Goal: Check status: Check status

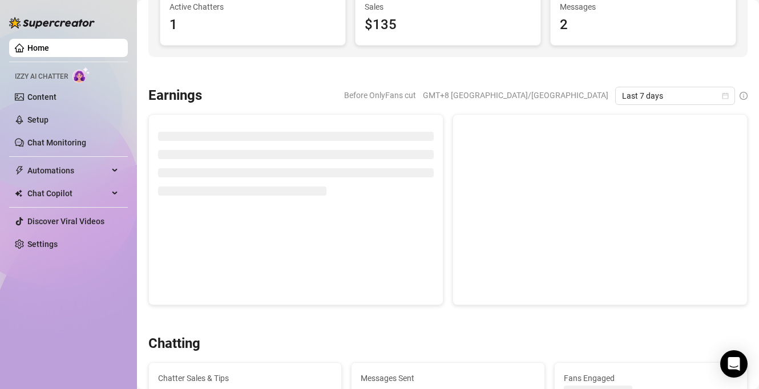
scroll to position [123, 0]
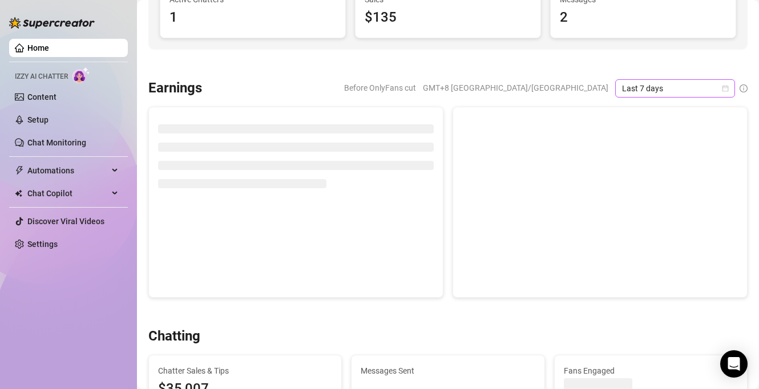
click at [653, 82] on span "Last 7 days" at bounding box center [675, 88] width 106 height 17
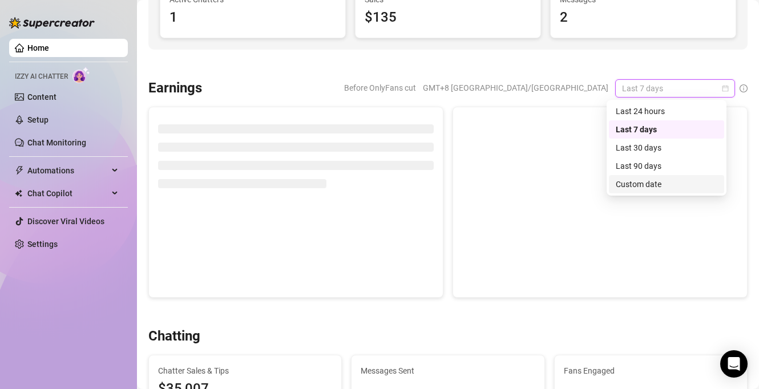
click at [662, 188] on div "Custom date" at bounding box center [667, 184] width 102 height 13
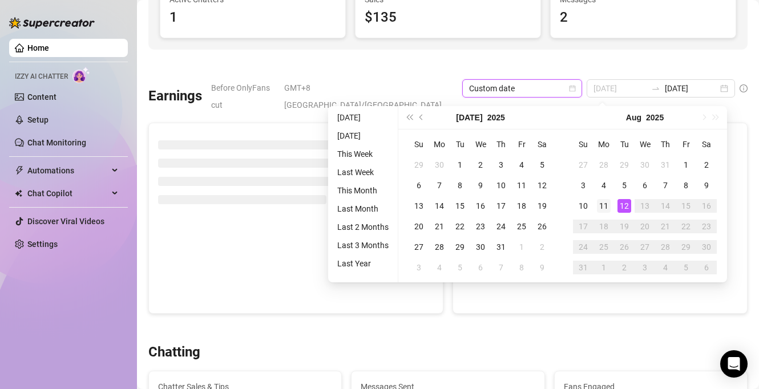
type input "[DATE]"
click at [608, 207] on div "11" at bounding box center [604, 206] width 14 height 14
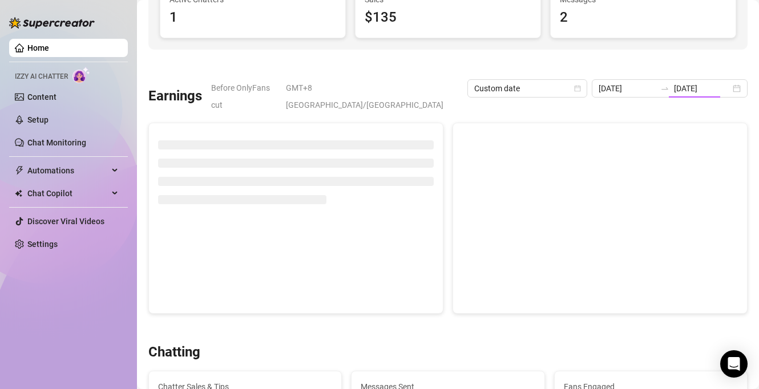
type input "[DATE]"
click at [552, 323] on div at bounding box center [447, 328] width 599 height 11
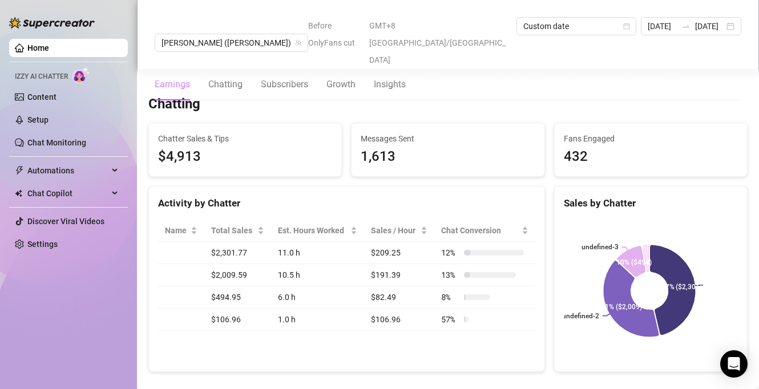
scroll to position [379, 0]
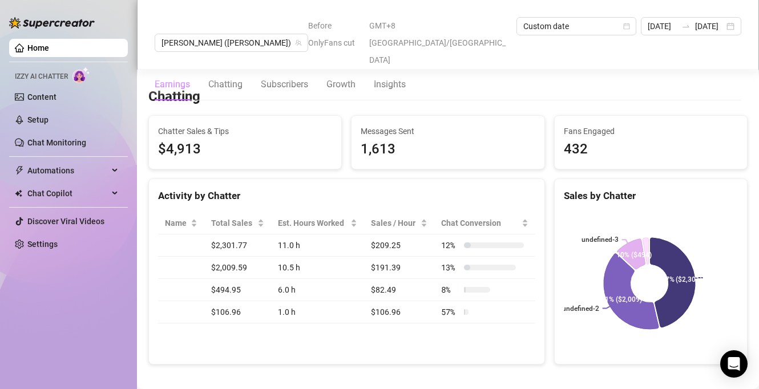
click at [216, 301] on td "$106.96" at bounding box center [237, 312] width 67 height 22
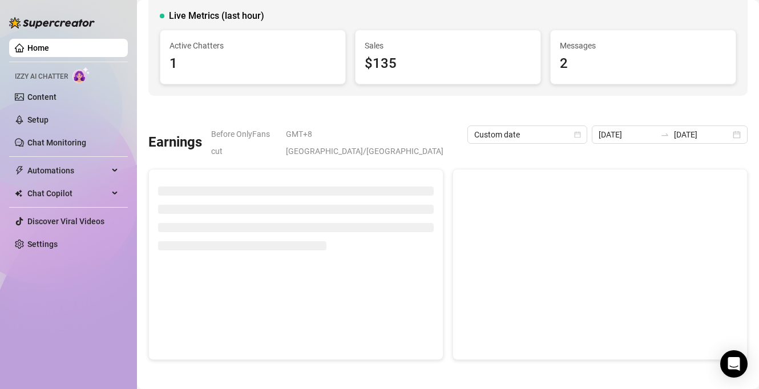
scroll to position [0, 0]
